Goal: Check status

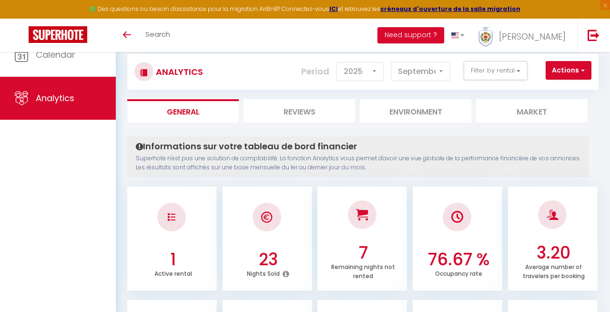
select select "2025"
select select "9"
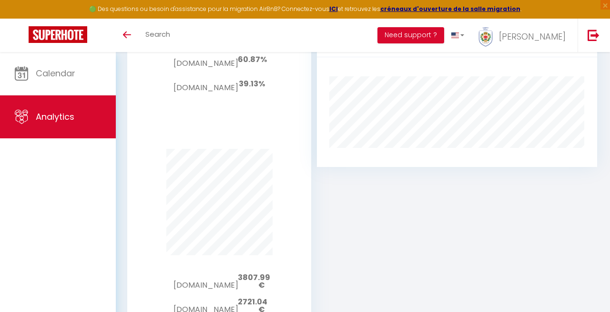
scroll to position [1109, 0]
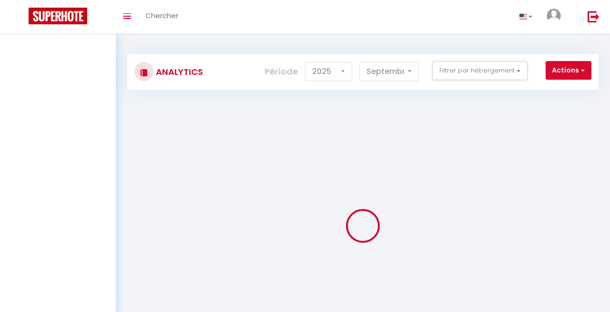
select select "2025"
select select "9"
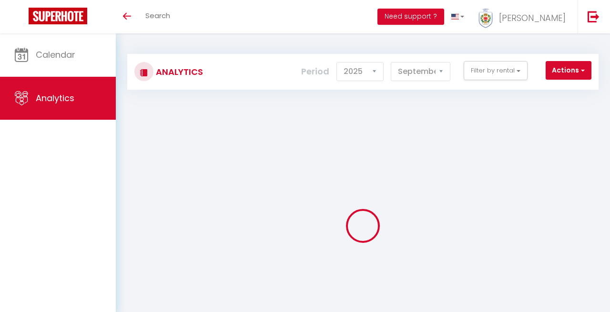
select select "2025"
select select "9"
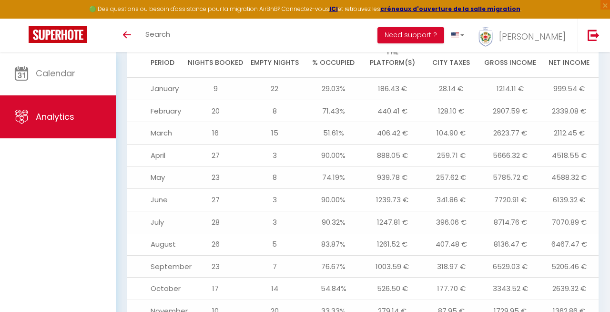
scroll to position [1109, 0]
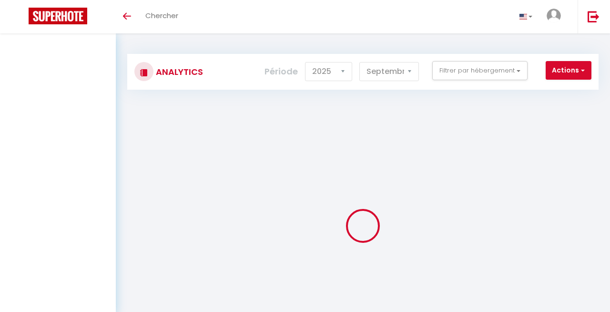
select select "2025"
select select "9"
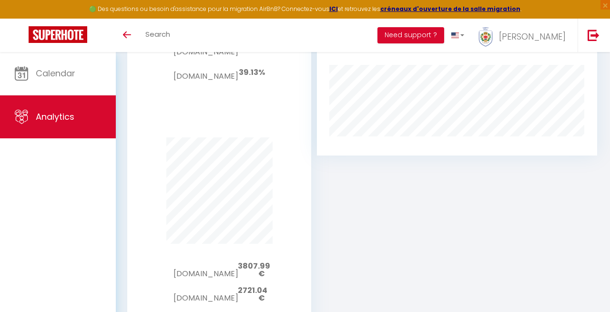
scroll to position [1109, 0]
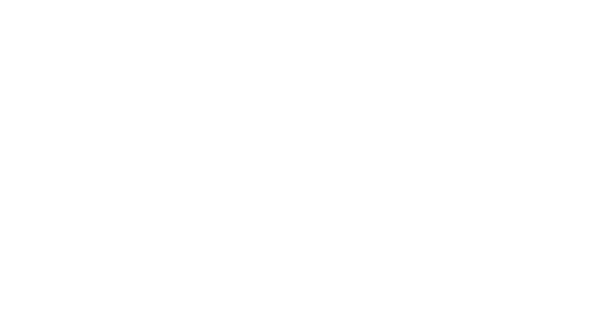
select select "2025"
select select "9"
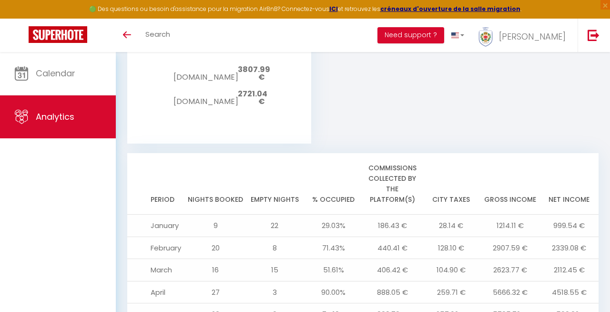
scroll to position [1109, 0]
